Goal: Information Seeking & Learning: Learn about a topic

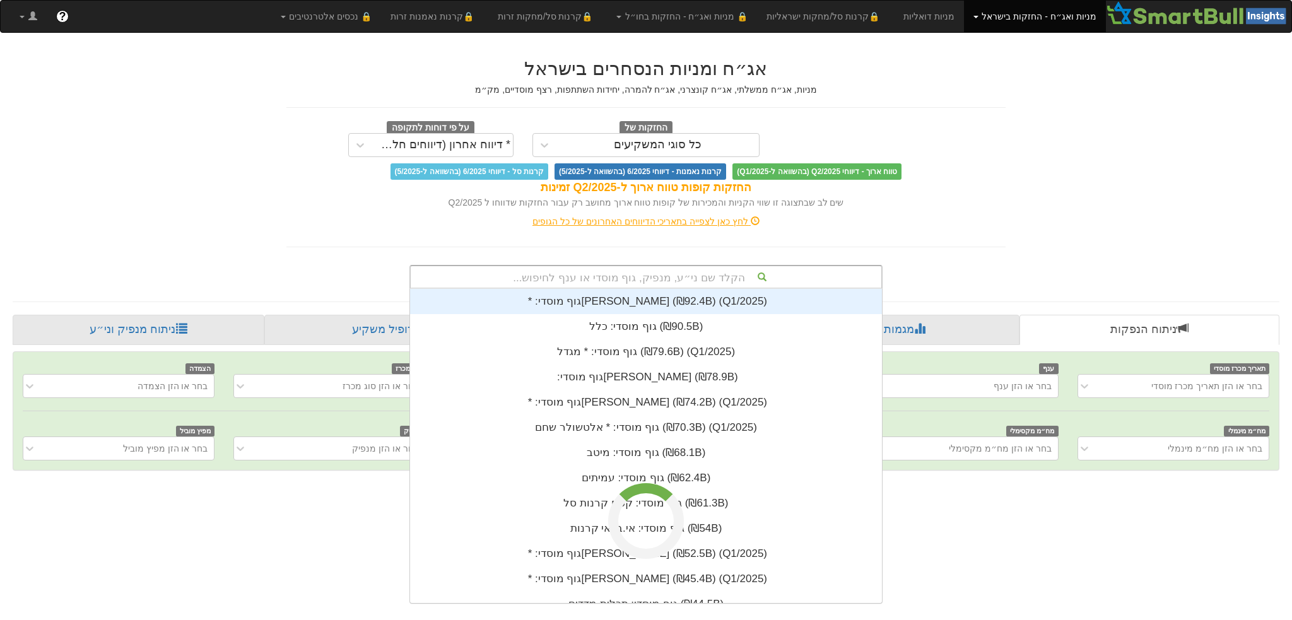
click at [681, 275] on div "הקלד שם ני״ע, מנפיק, גוף מוסדי או ענף לחיפוש..." at bounding box center [646, 276] width 471 height 21
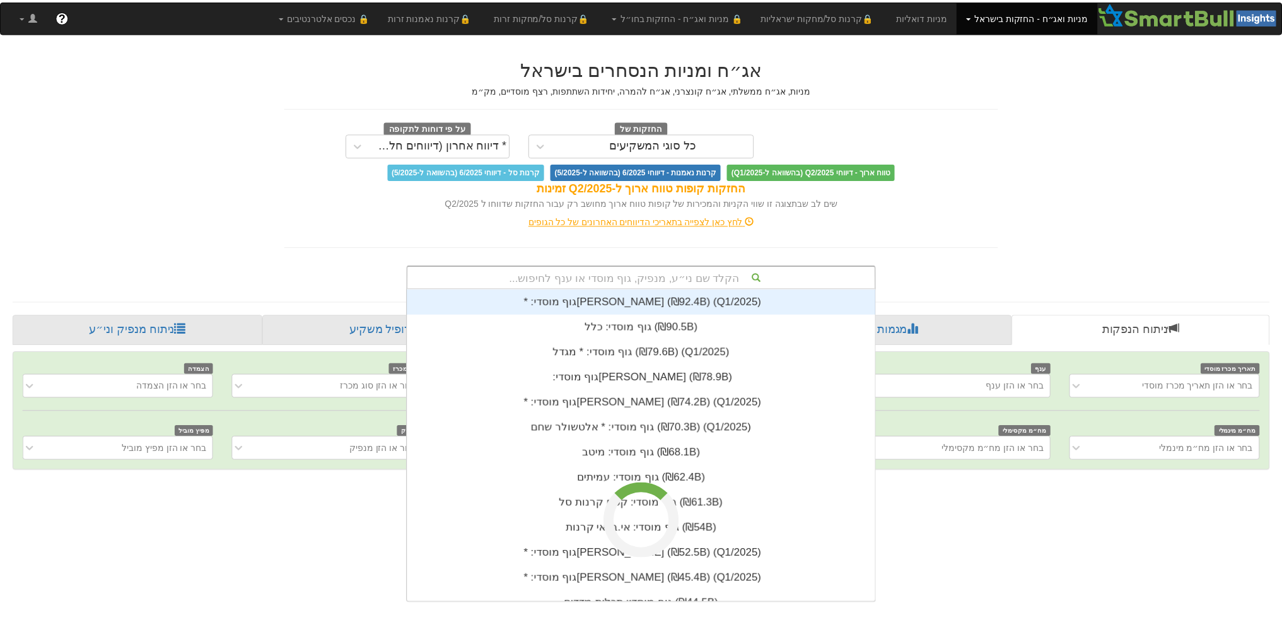
scroll to position [313, 0]
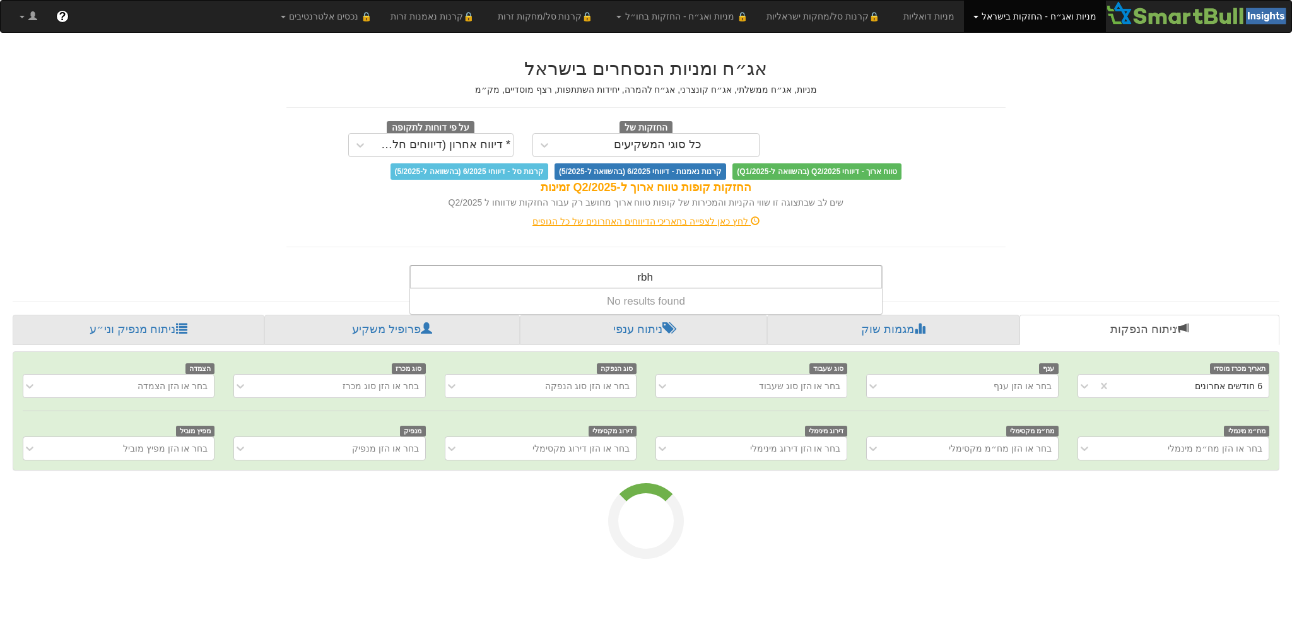
drag, startPoint x: 681, startPoint y: 275, endPoint x: 654, endPoint y: 278, distance: 27.3
click at [598, 272] on div "[PERSON_NAME]" at bounding box center [646, 276] width 471 height 21
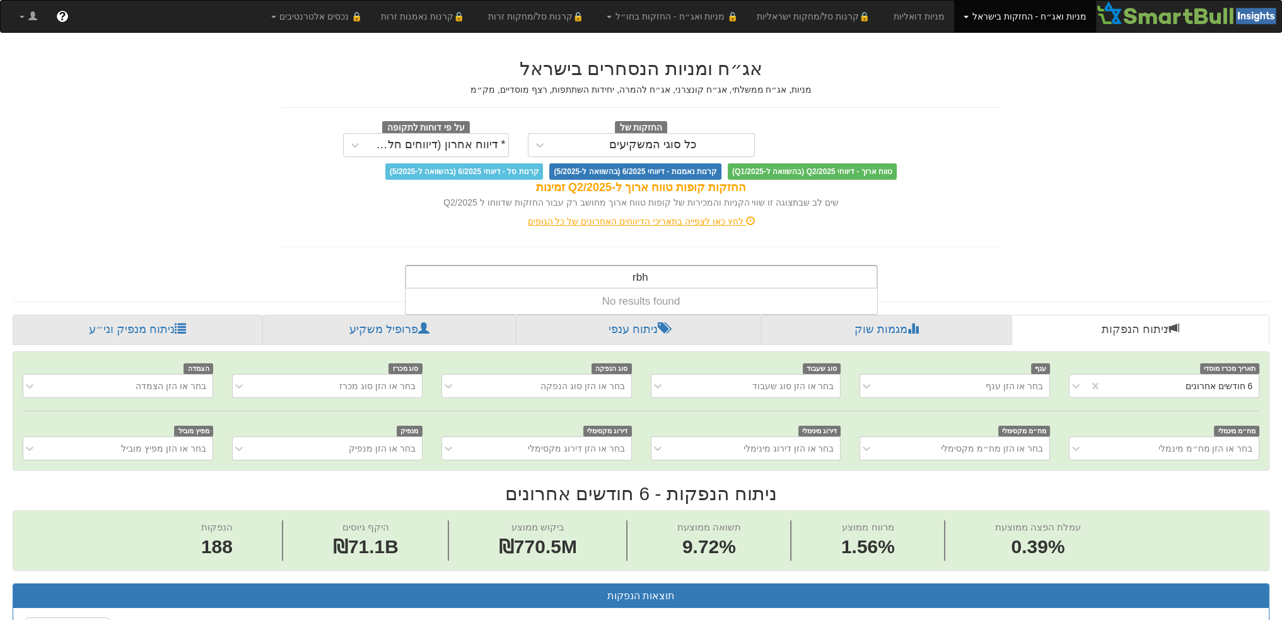
click at [654, 278] on div "[PERSON_NAME]" at bounding box center [641, 276] width 471 height 21
click at [636, 275] on input "rbh" at bounding box center [639, 278] width 17 height 25
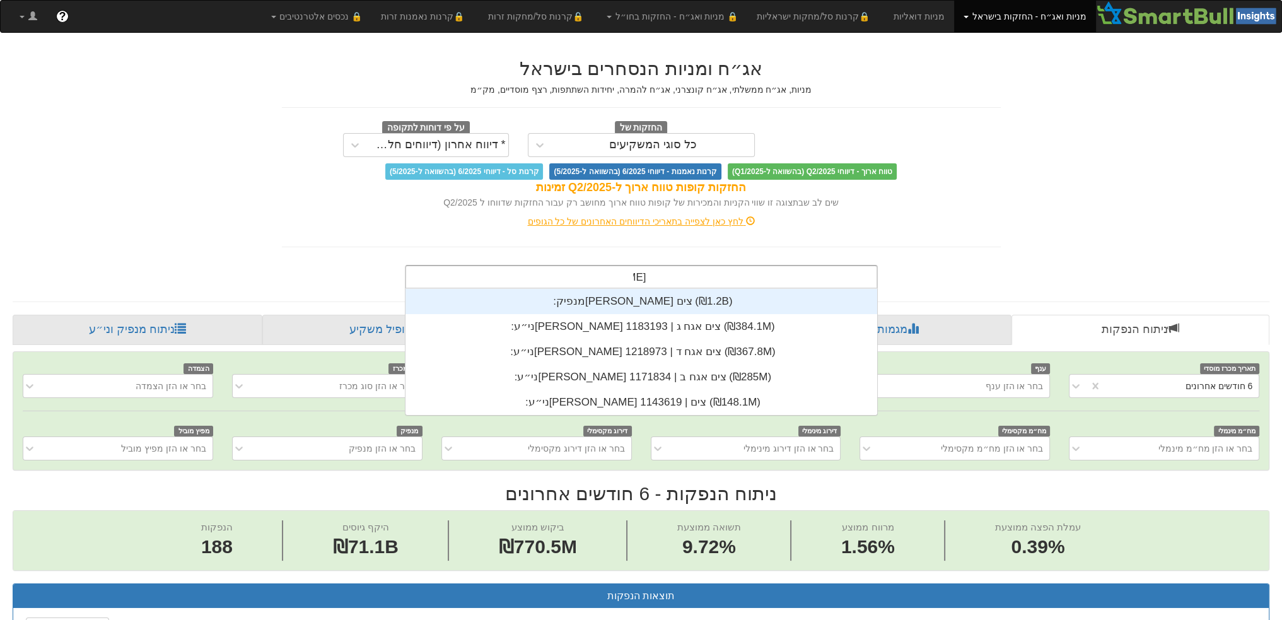
scroll to position [126, 0]
type input "[PERSON_NAME] צים"
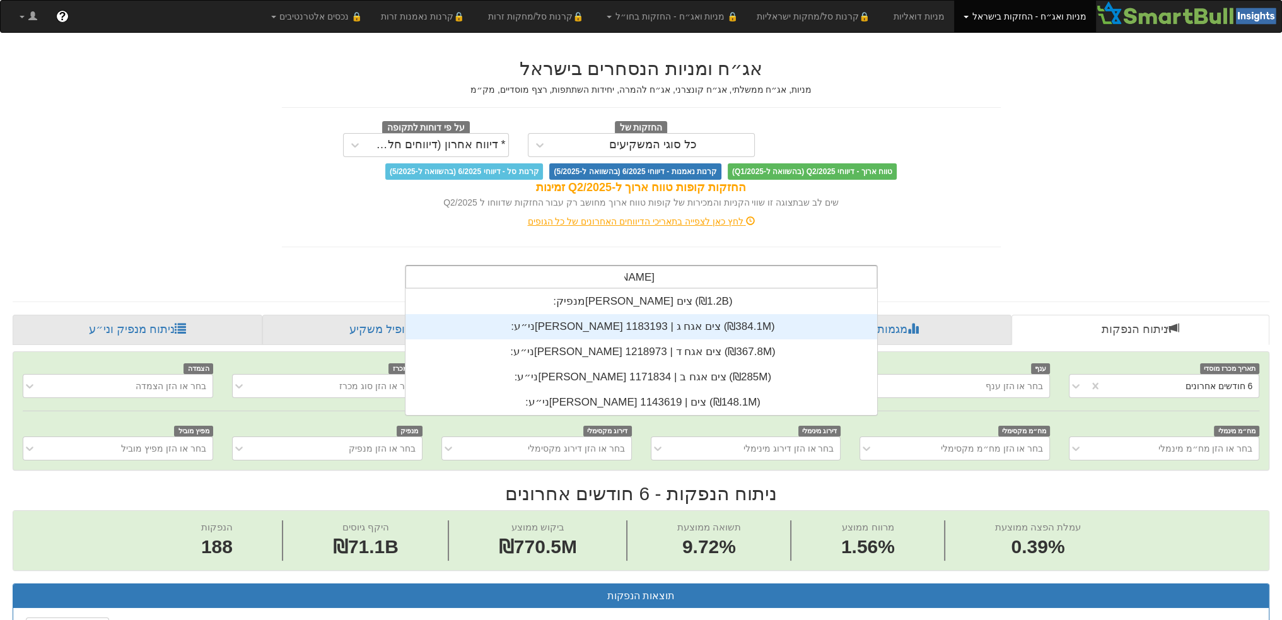
click at [626, 332] on div "ני״ע: ‏[PERSON_NAME] צים אגח ג | 1183193 ‎(₪384.1M)‎" at bounding box center [642, 326] width 472 height 25
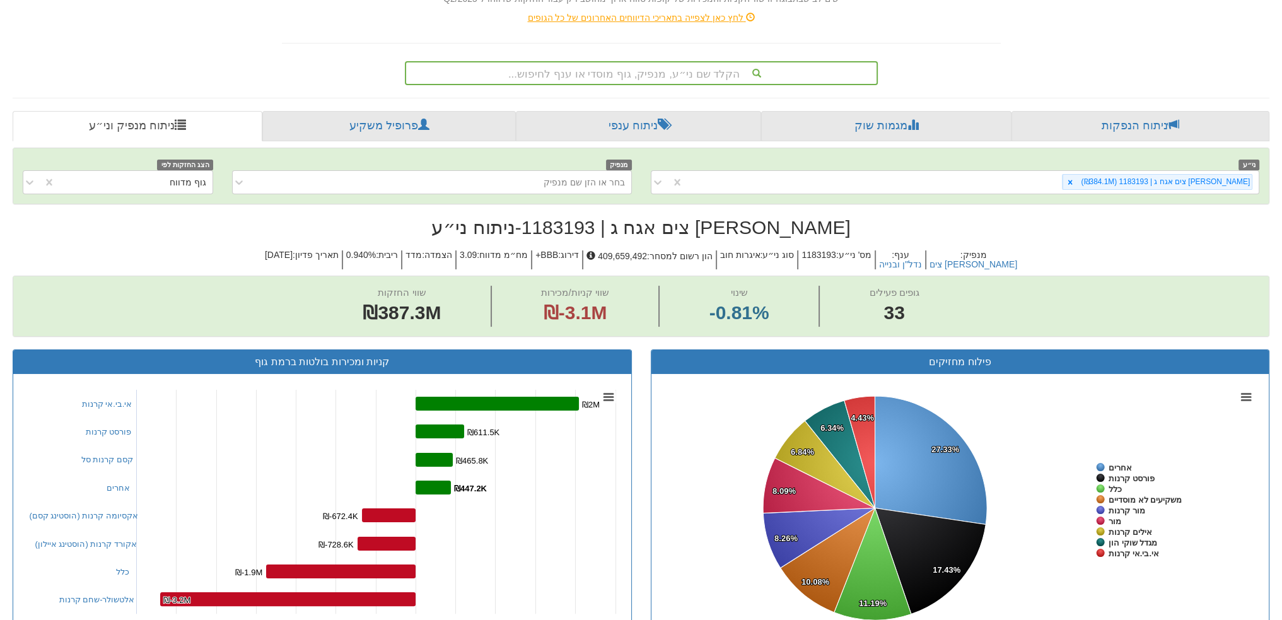
scroll to position [196, 0]
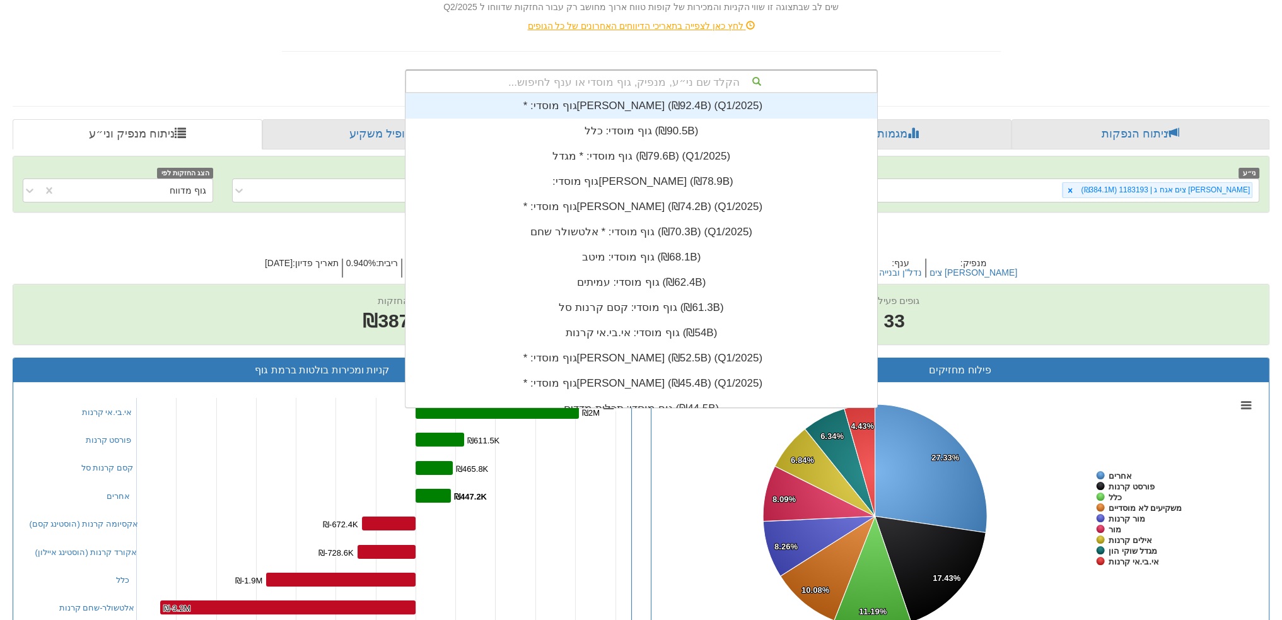
click at [606, 74] on div "הקלד שם ני״ע, מנפיק, גוף מוסדי או ענף לחיפוש..." at bounding box center [641, 81] width 471 height 21
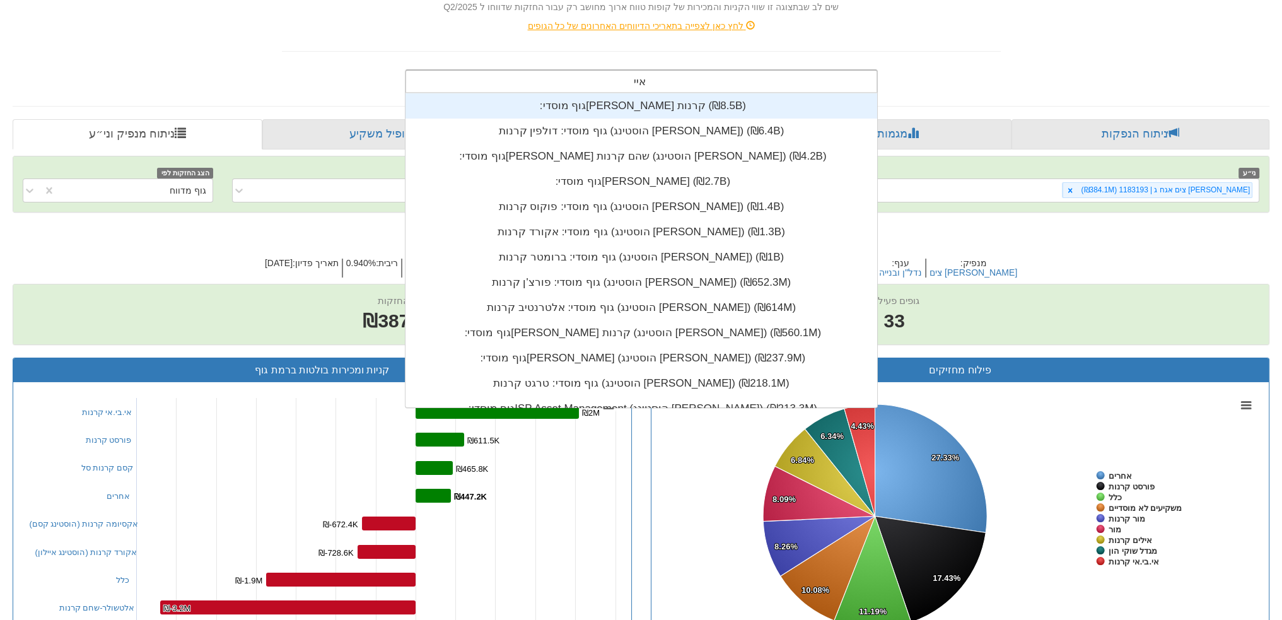
type input "אייאי"
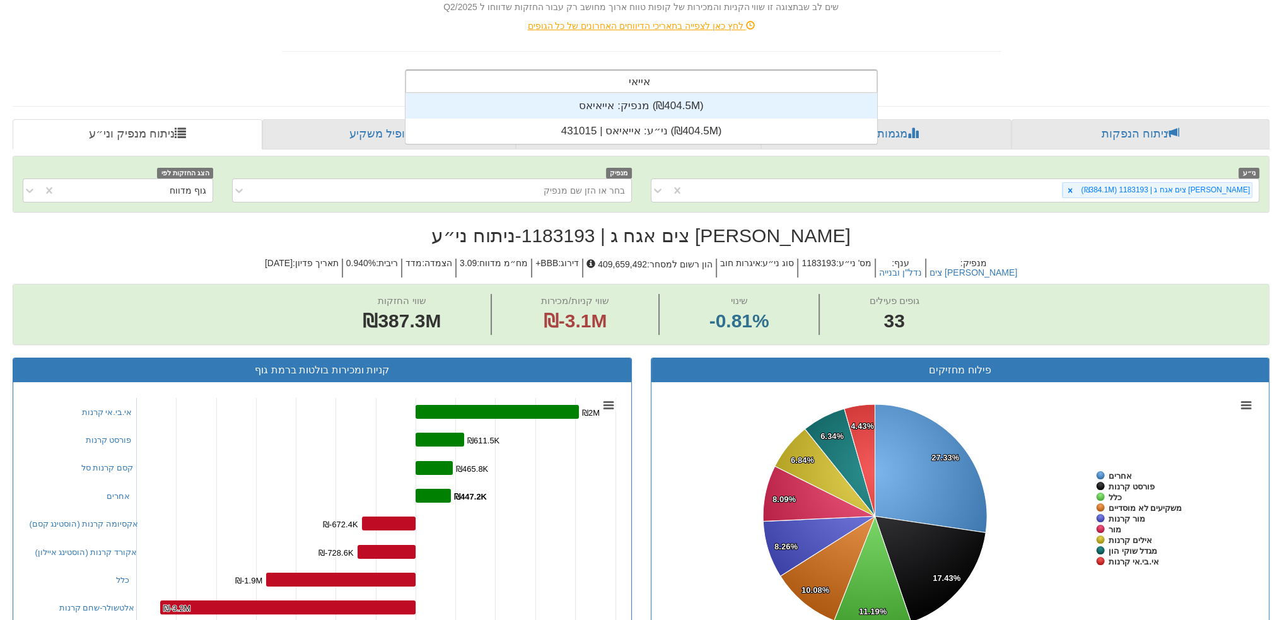
click at [640, 114] on div "מנפיק: ‏אייאיאס ‎(₪404.5M)‎" at bounding box center [642, 105] width 472 height 25
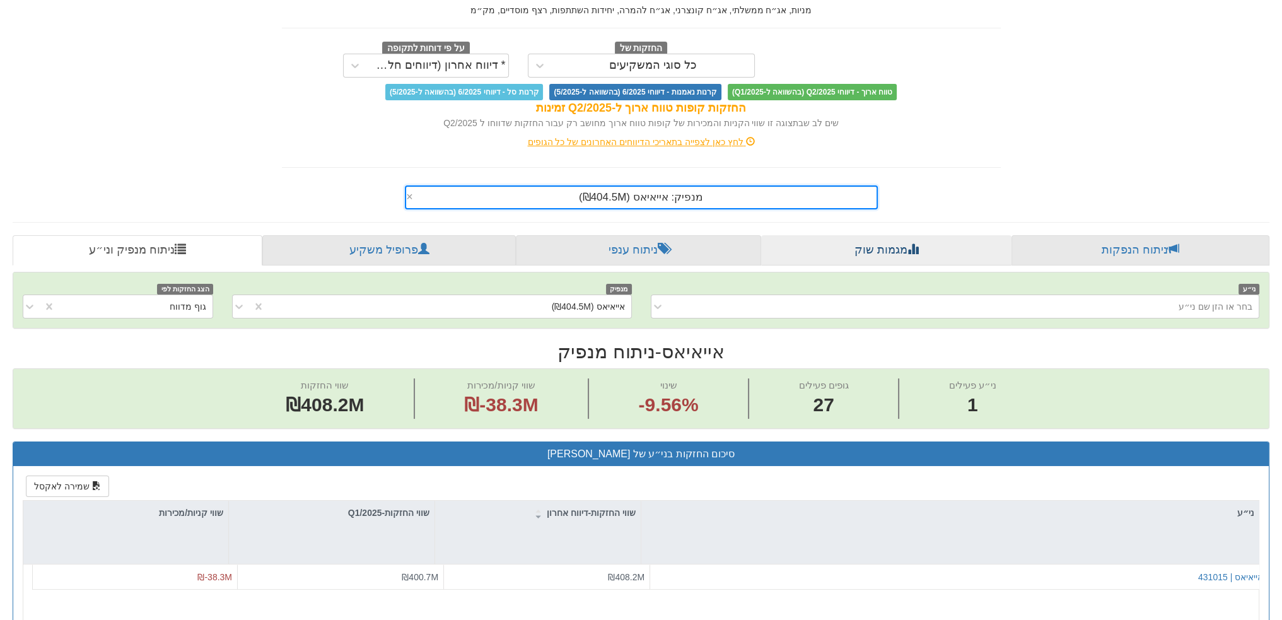
scroll to position [221, 0]
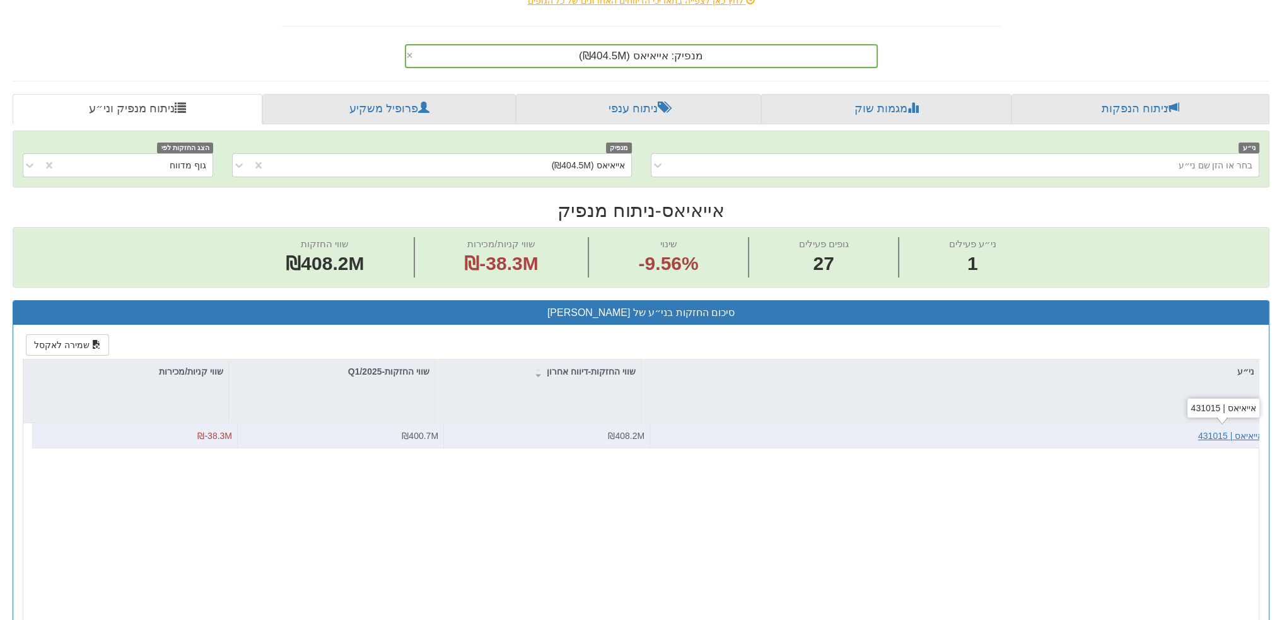
click at [1224, 436] on div "אייאיאס | 431015" at bounding box center [1230, 436] width 65 height 13
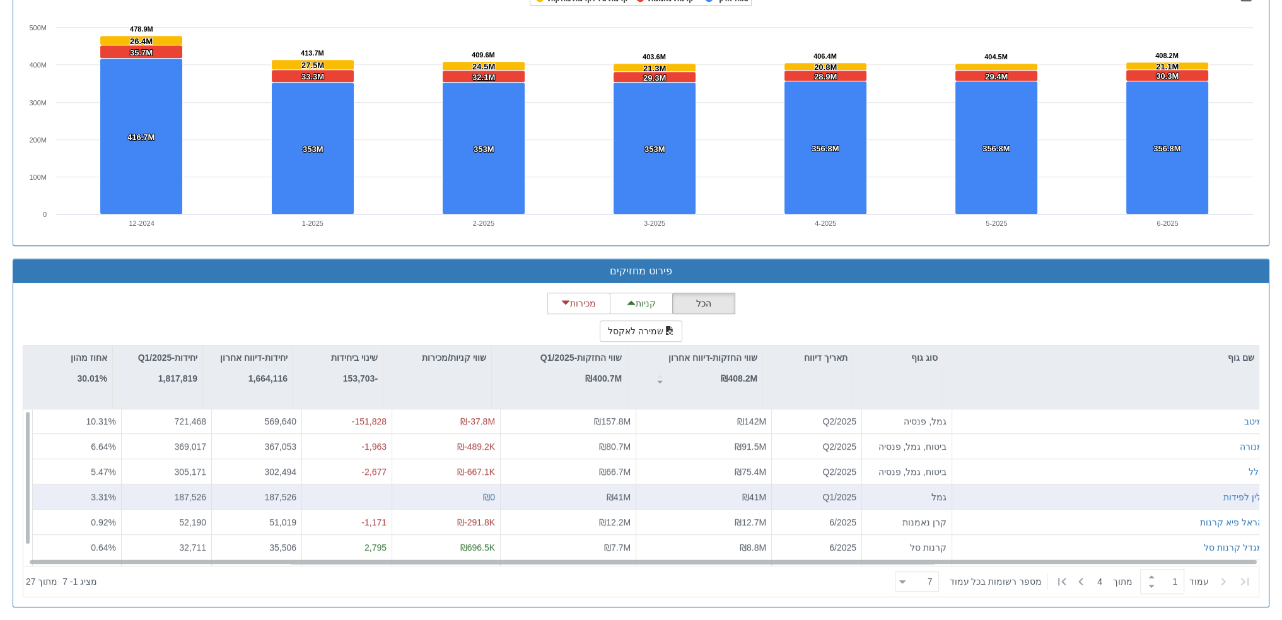
scroll to position [19, 0]
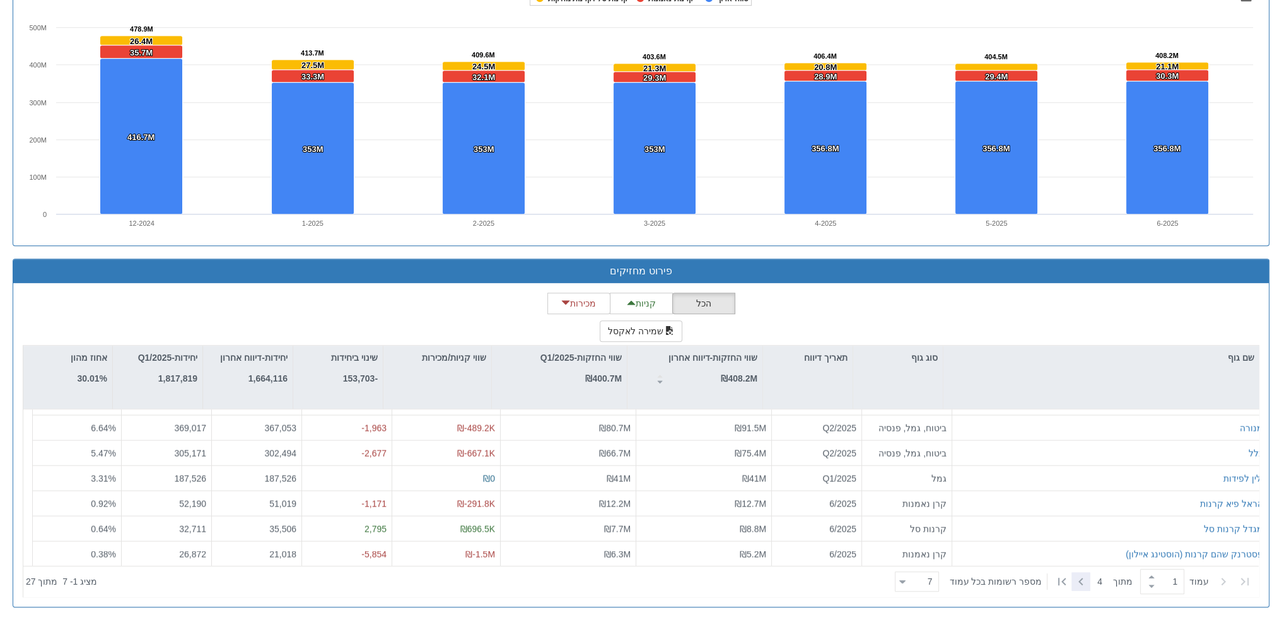
click at [1084, 574] on icon at bounding box center [1081, 581] width 15 height 15
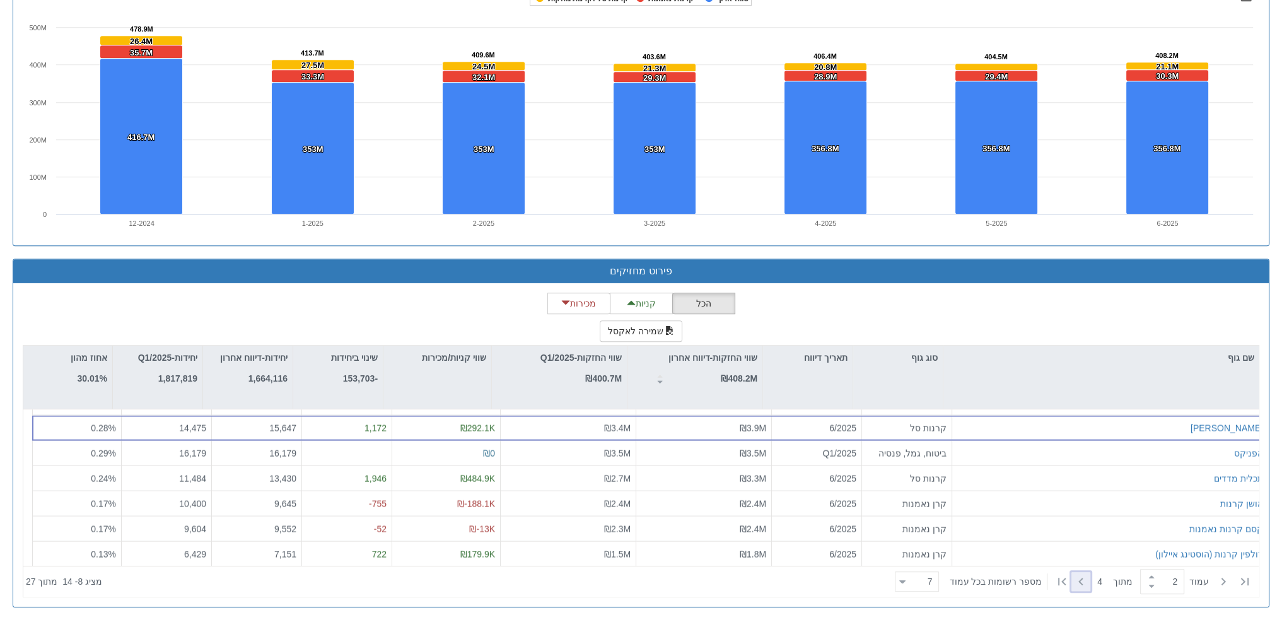
click at [1078, 575] on icon at bounding box center [1081, 581] width 15 height 15
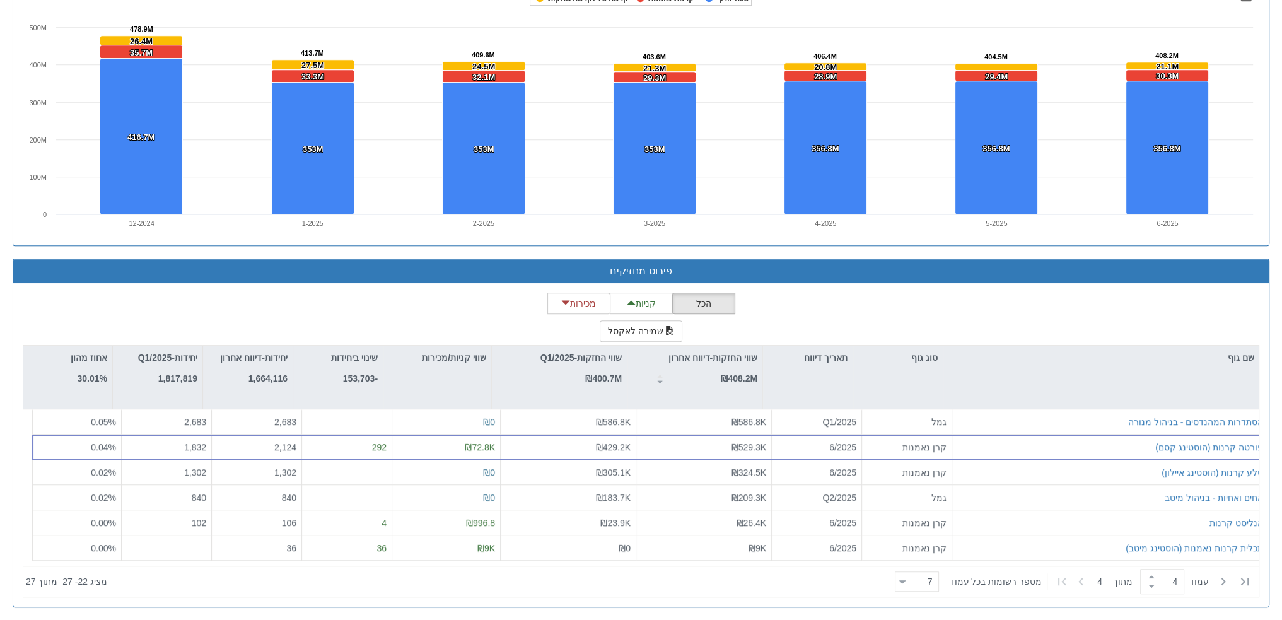
scroll to position [0, 0]
click at [1231, 580] on icon at bounding box center [1223, 581] width 15 height 15
type input "1"
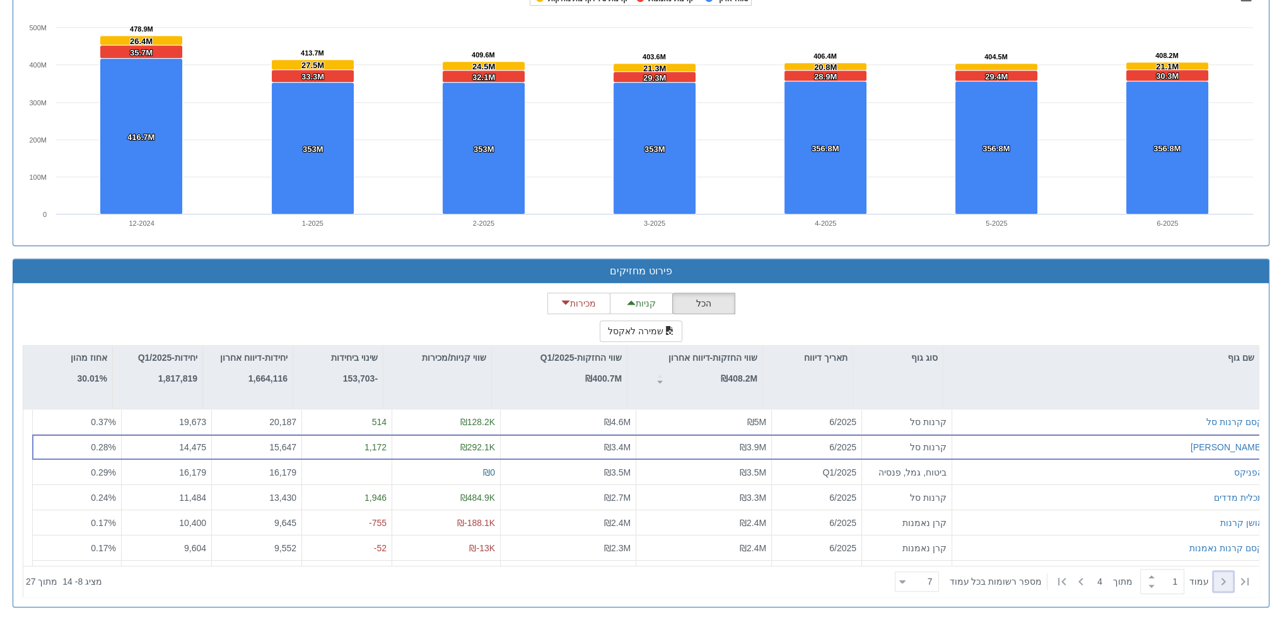
click at [1231, 580] on icon at bounding box center [1223, 581] width 15 height 15
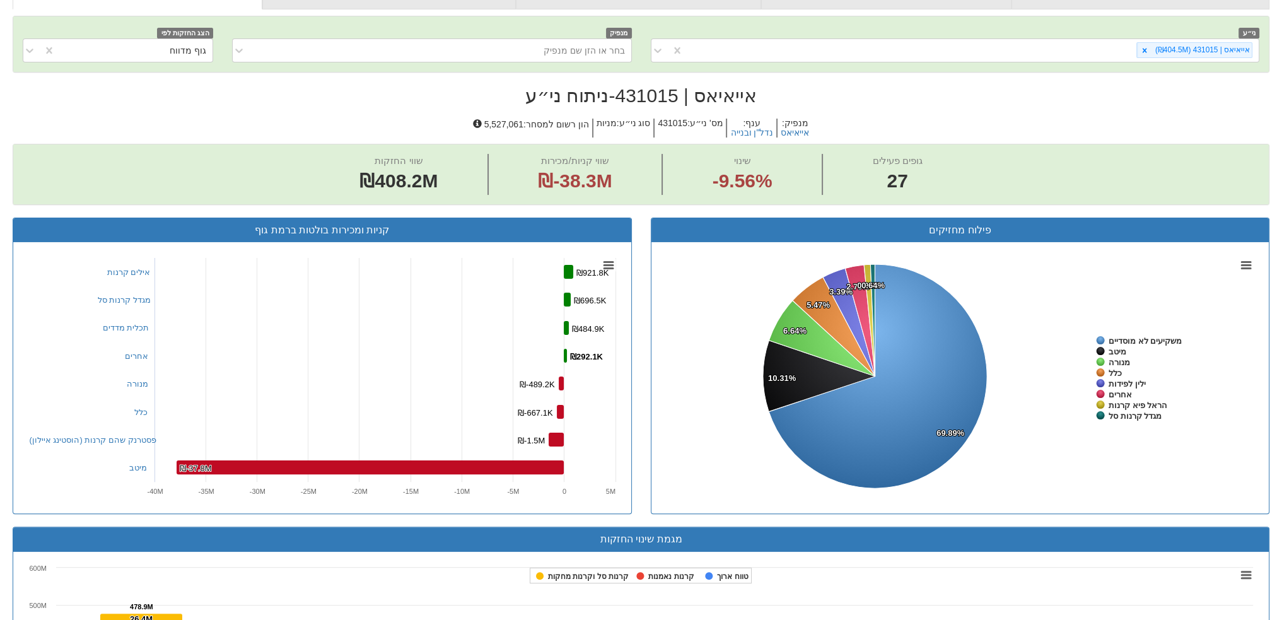
scroll to position [204, 0]
